Goal: Find specific page/section: Find specific page/section

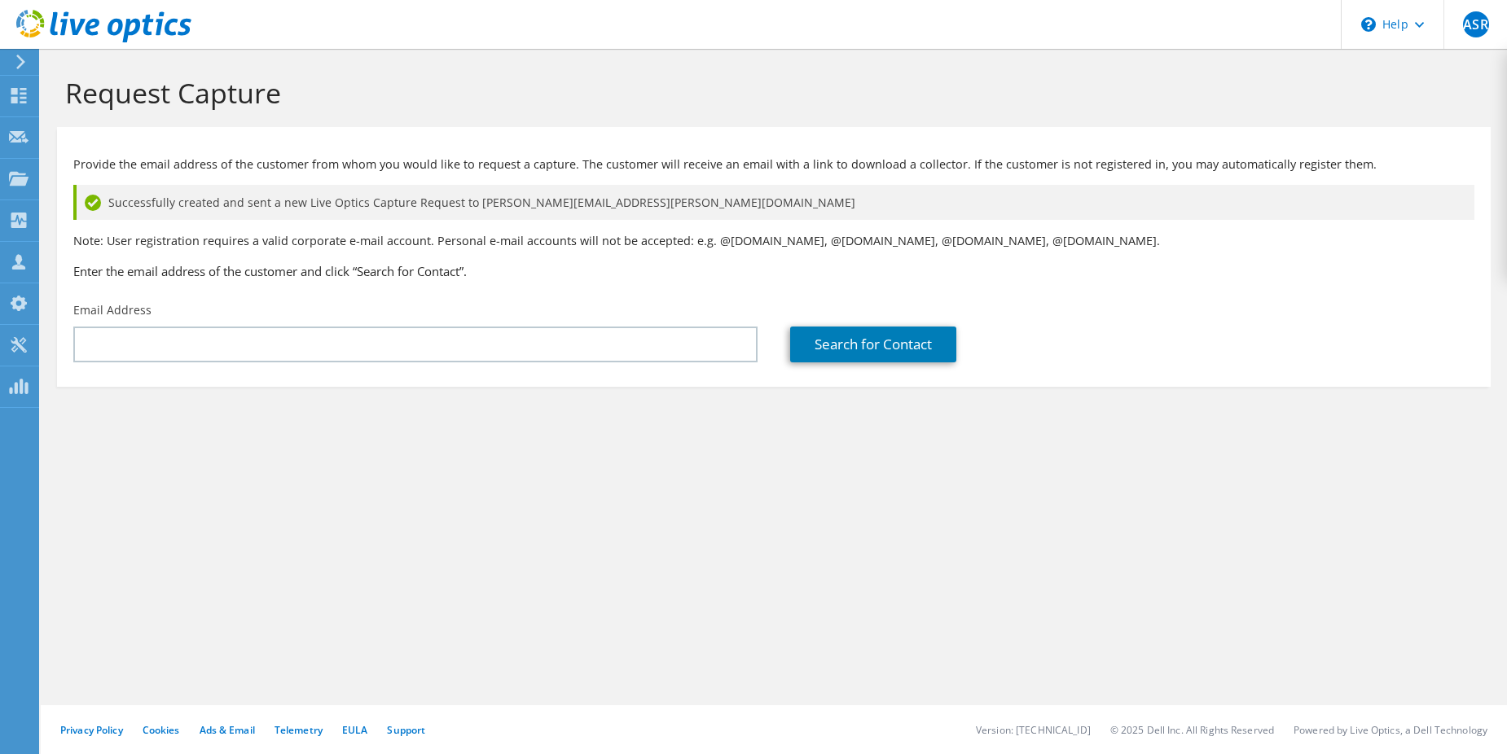
click at [24, 59] on icon at bounding box center [21, 62] width 12 height 15
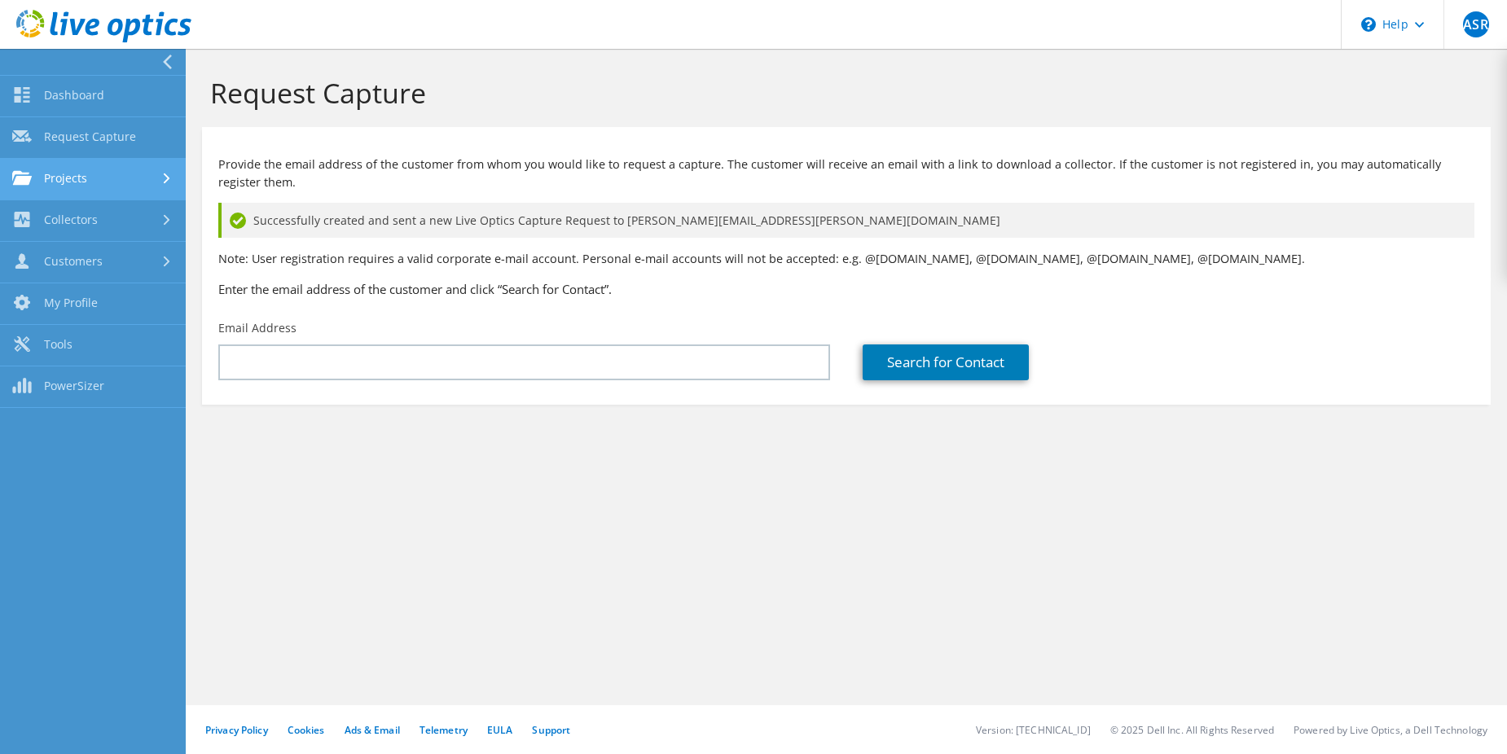
click at [125, 174] on link "Projects" at bounding box center [93, 180] width 186 height 42
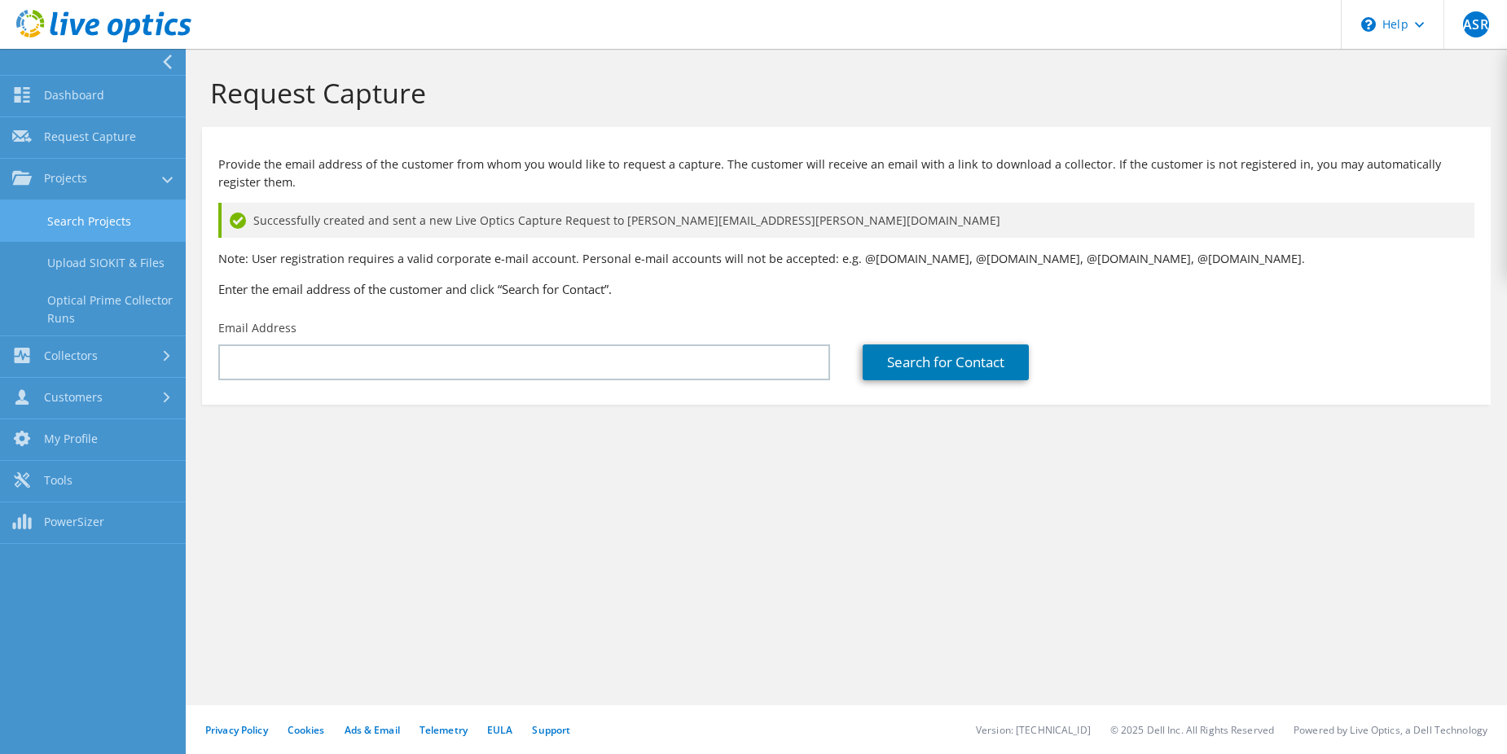
click at [108, 213] on link "Search Projects" at bounding box center [93, 221] width 186 height 42
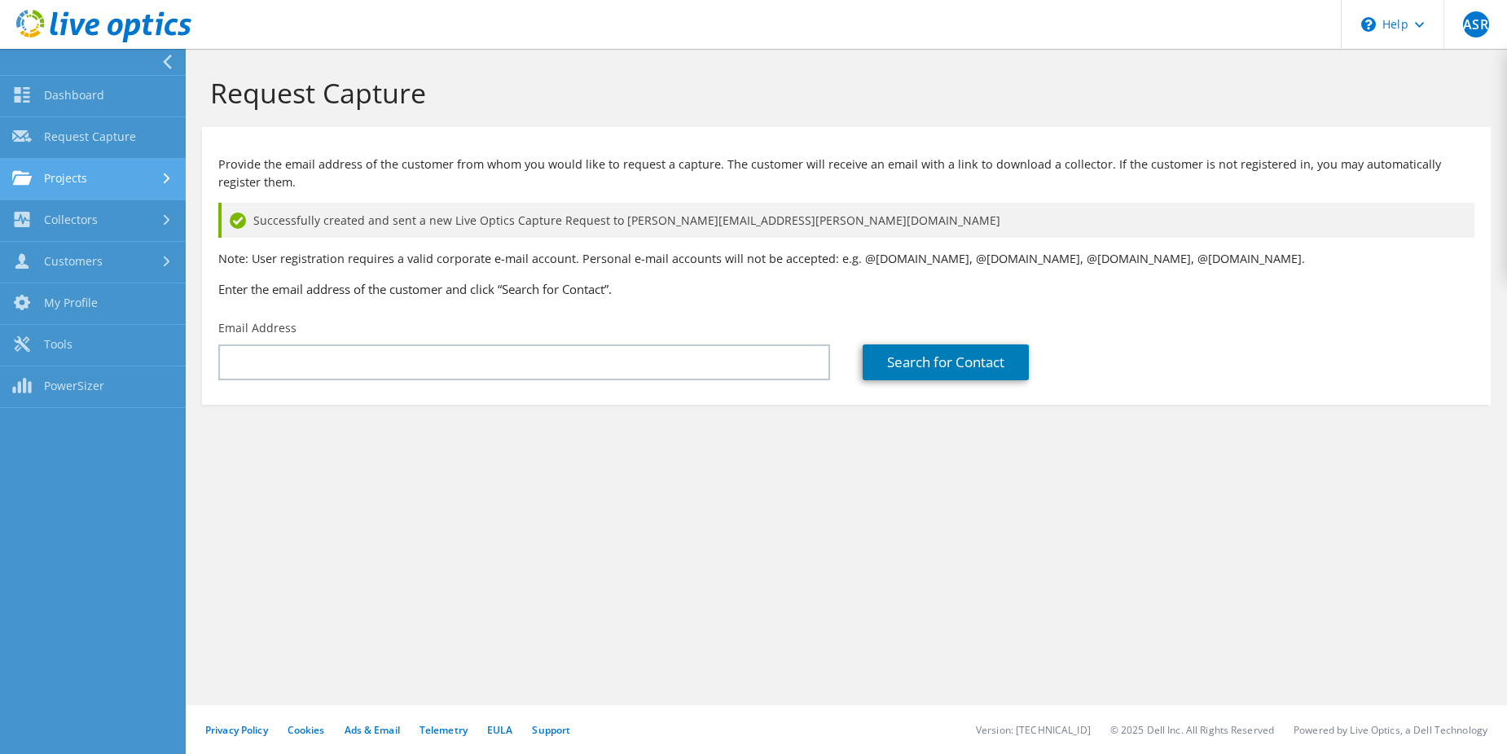
click at [110, 182] on link "Projects" at bounding box center [93, 180] width 186 height 42
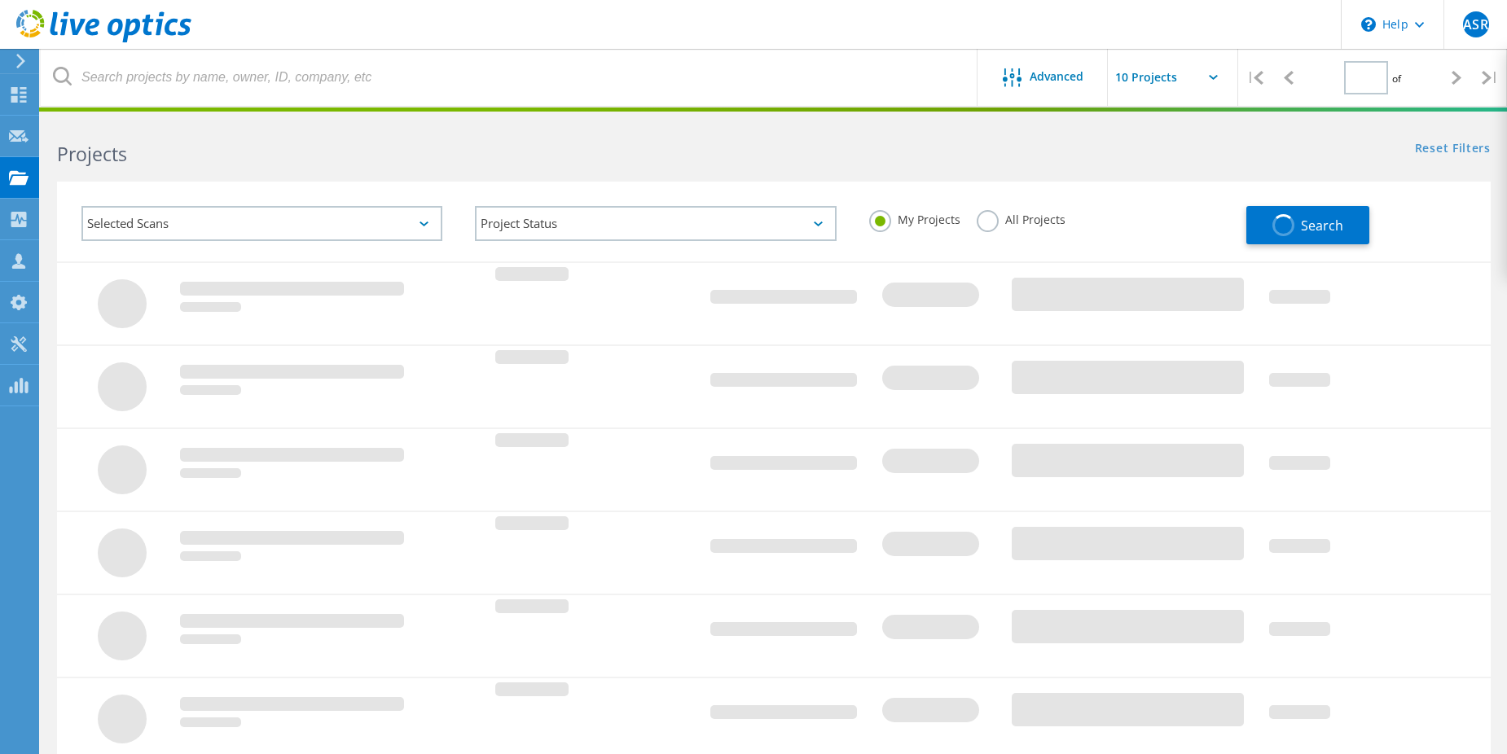
type input "1"
